Goal: Transaction & Acquisition: Download file/media

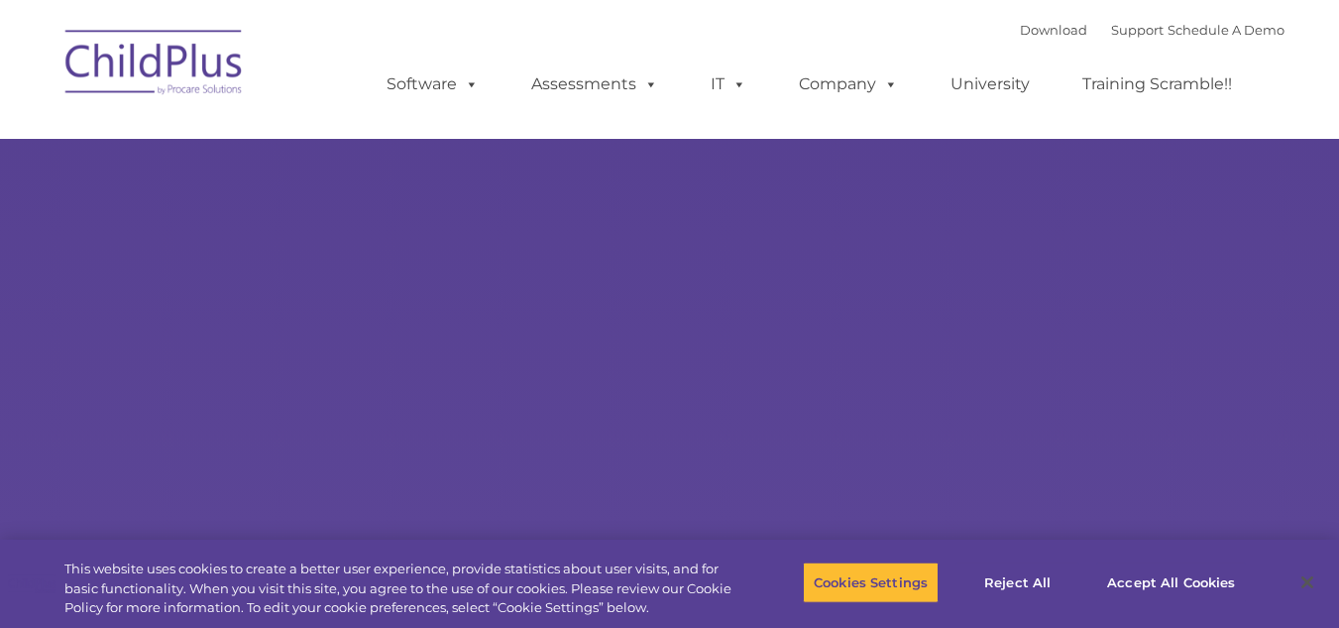
select select "MEDIUM"
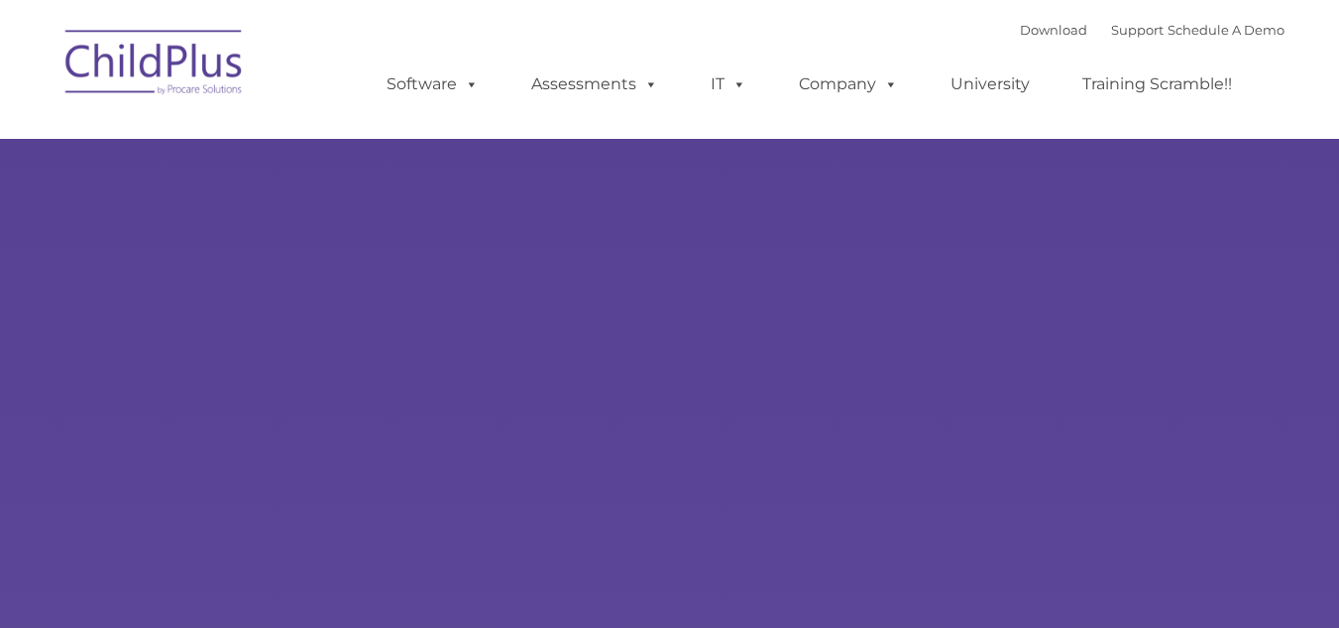
type input ""
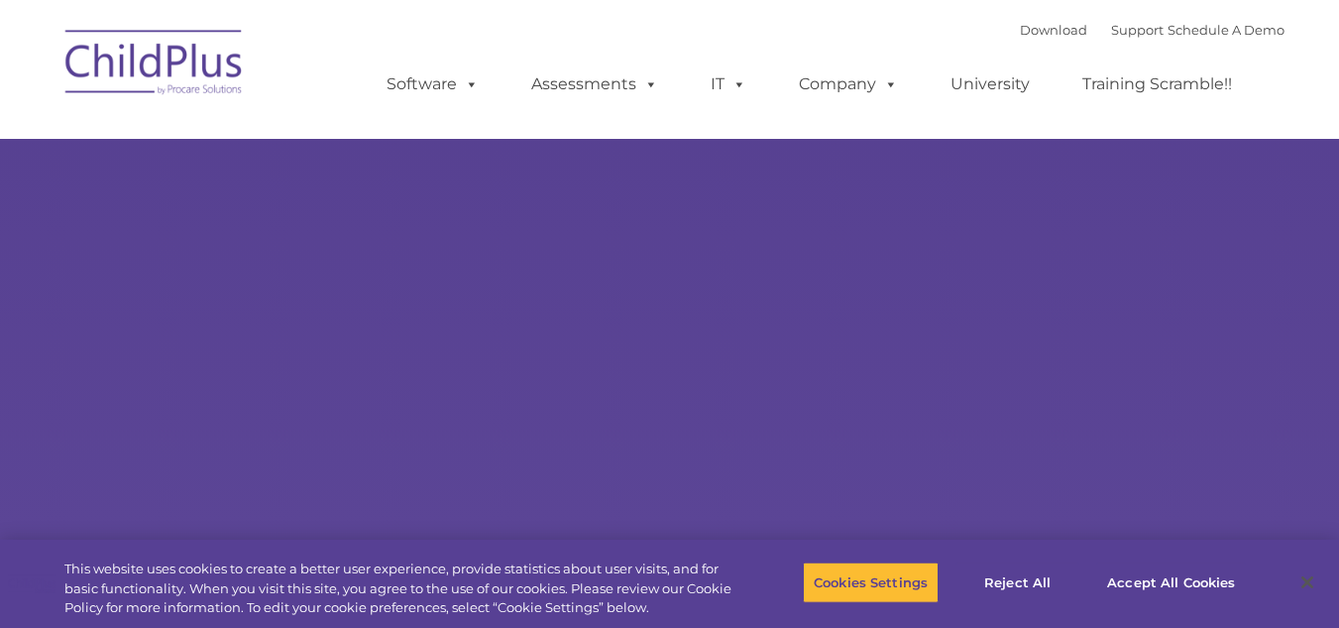
select select "MEDIUM"
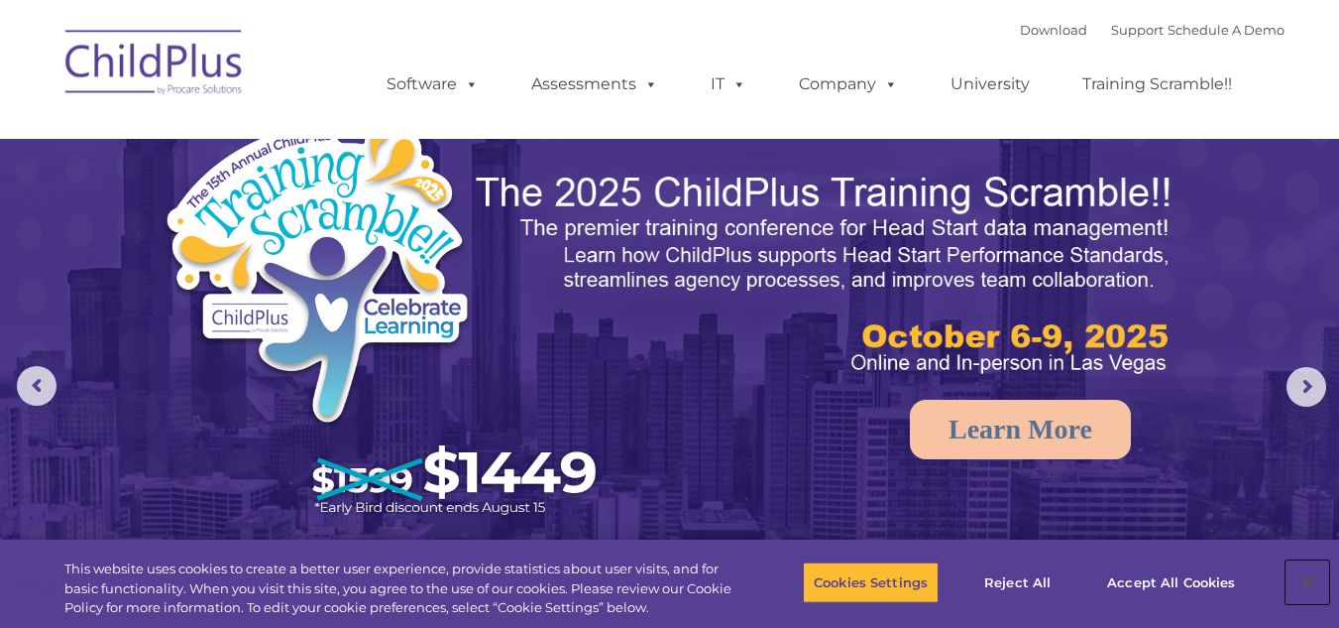
click at [1311, 583] on button "Close" at bounding box center [1308, 582] width 44 height 44
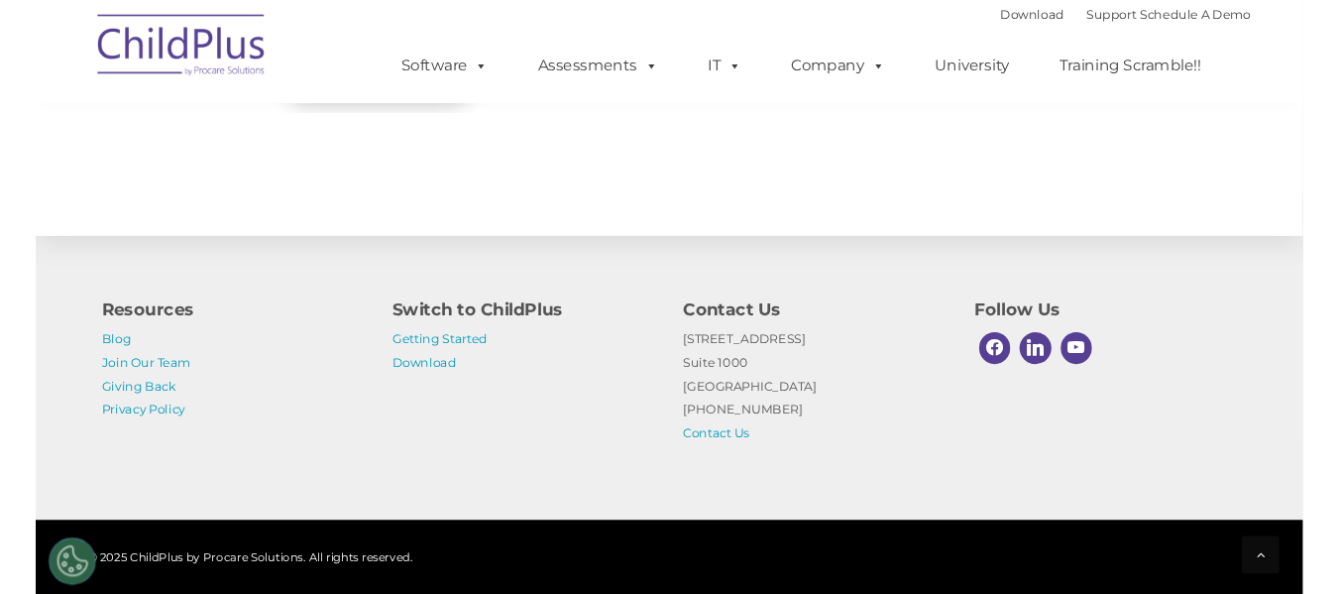
scroll to position [2364, 0]
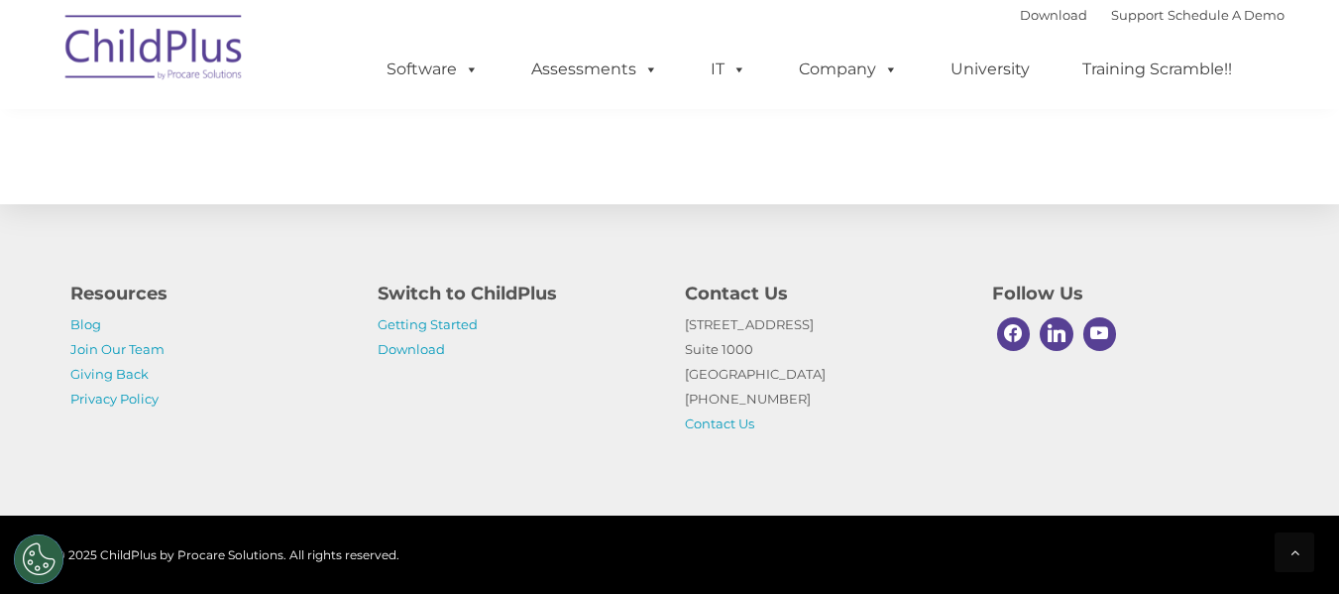
click at [855, 317] on p "[STREET_ADDRESS] [PHONE_NUMBER] Contact Us" at bounding box center [824, 374] width 278 height 124
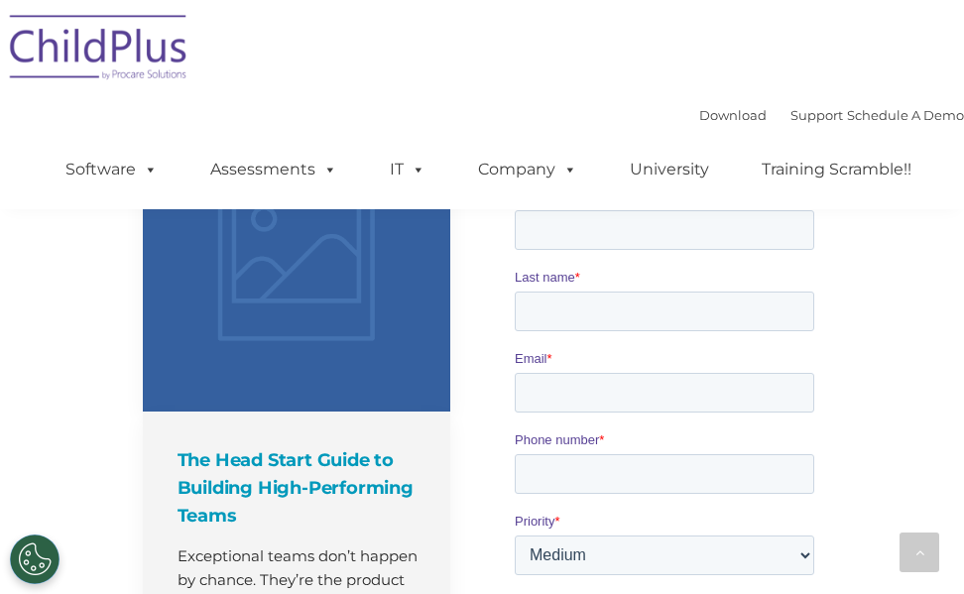
scroll to position [1302, 0]
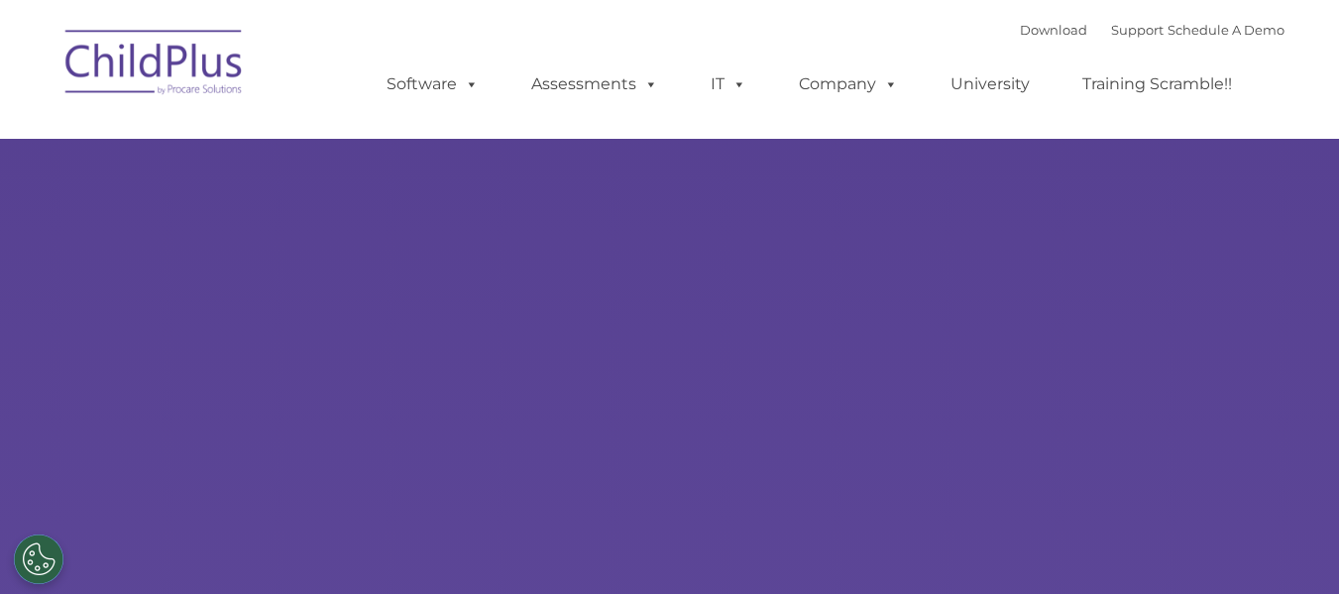
type input ""
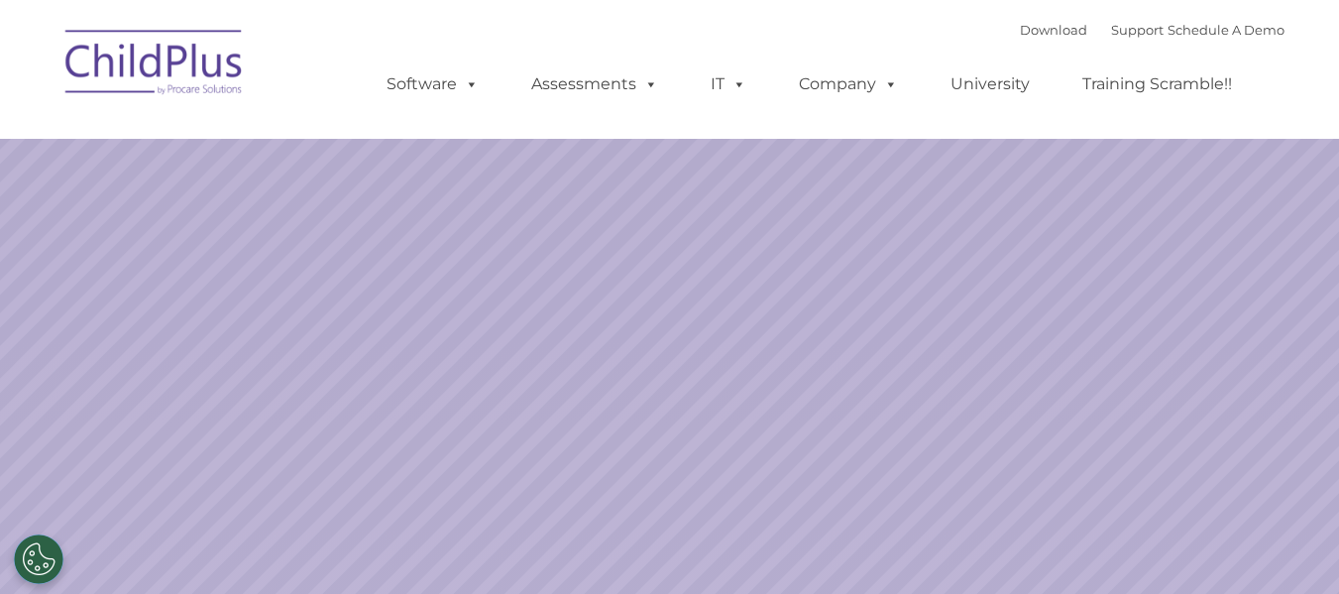
select select "MEDIUM"
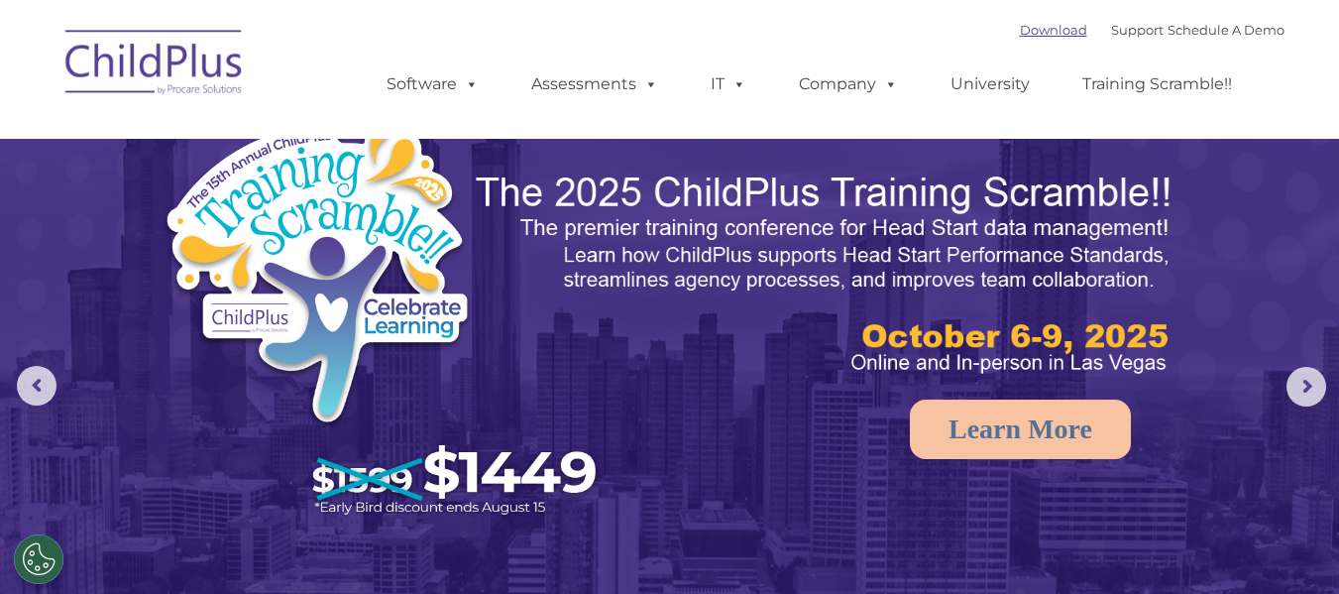
click at [1021, 25] on link "Download" at bounding box center [1053, 30] width 67 height 16
